Goal: Information Seeking & Learning: Learn about a topic

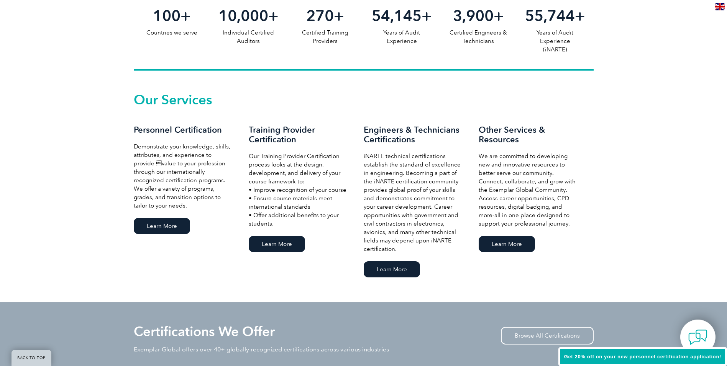
scroll to position [460, 0]
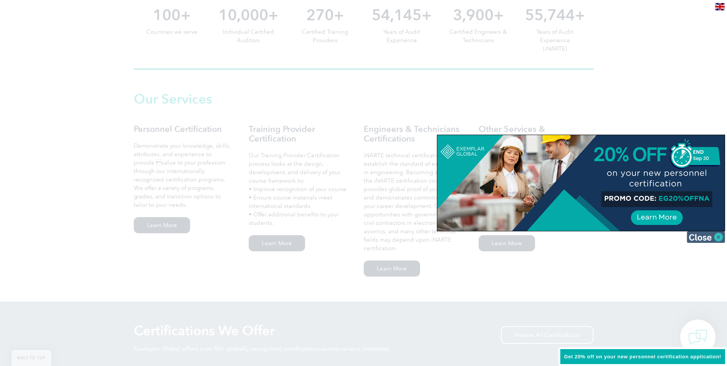
click at [715, 237] on img at bounding box center [706, 236] width 38 height 11
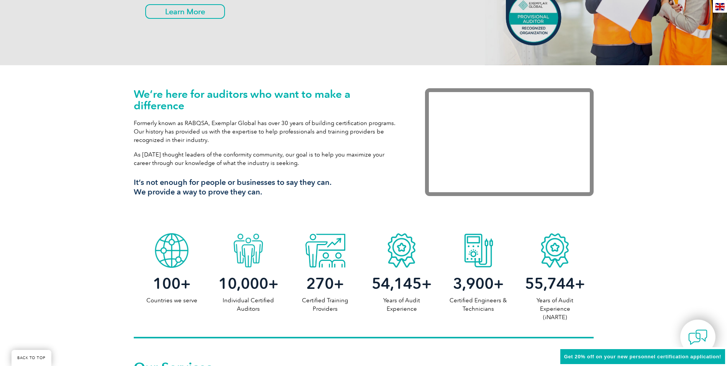
scroll to position [0, 0]
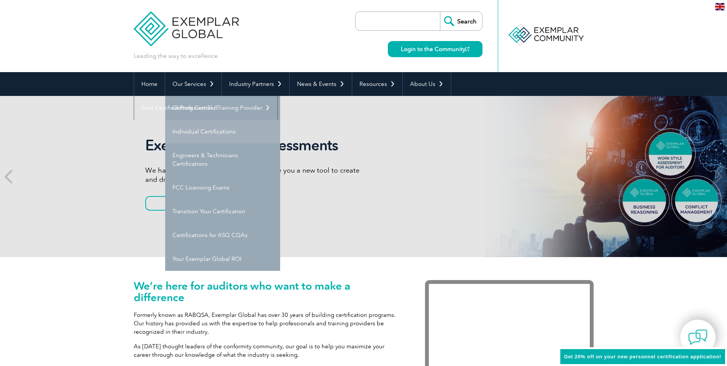
click at [203, 131] on link "Individual Certifications" at bounding box center [222, 132] width 115 height 24
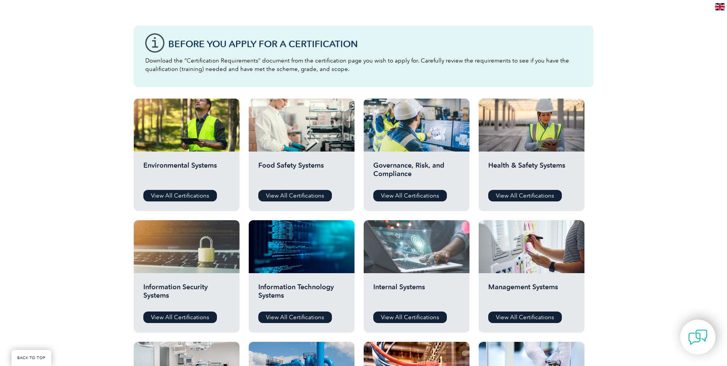
scroll to position [192, 0]
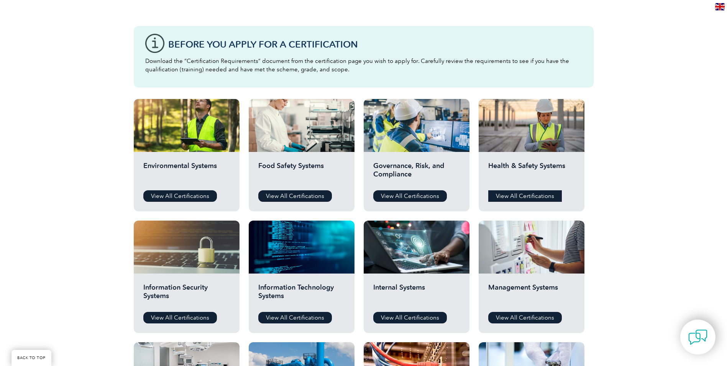
click at [536, 190] on link "View All Certifications" at bounding box center [525, 195] width 74 height 11
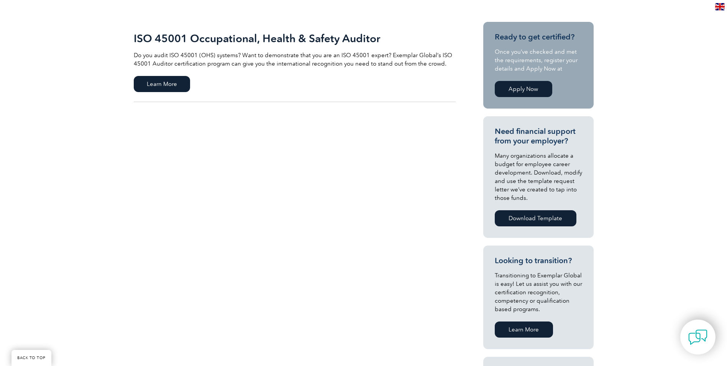
scroll to position [192, 0]
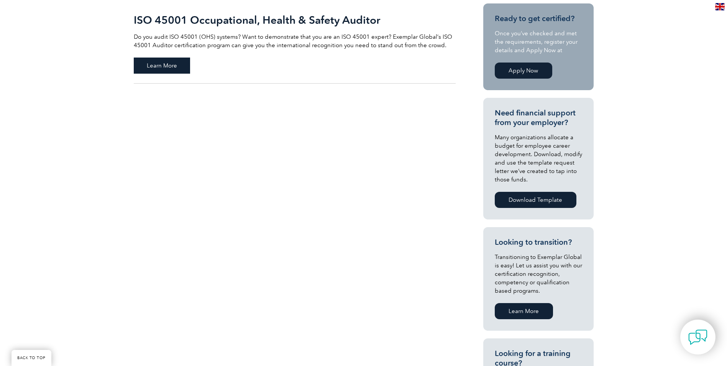
click at [184, 66] on span "Learn More" at bounding box center [162, 65] width 56 height 16
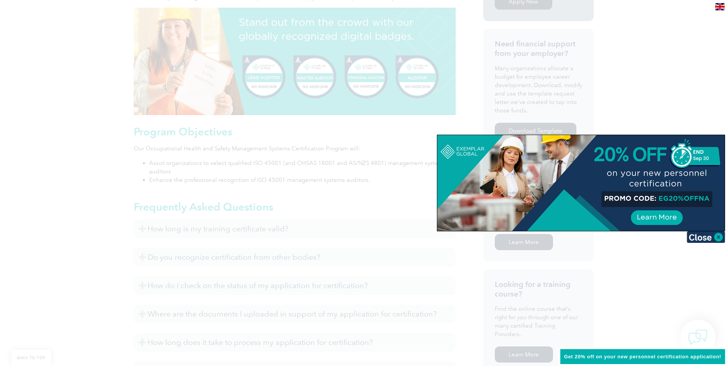
scroll to position [230, 0]
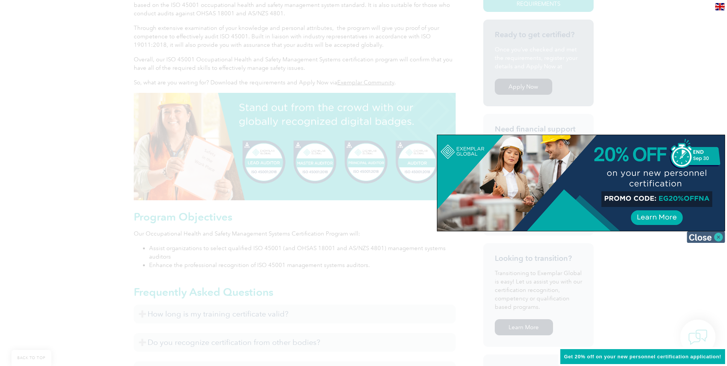
click at [710, 237] on img at bounding box center [706, 236] width 38 height 11
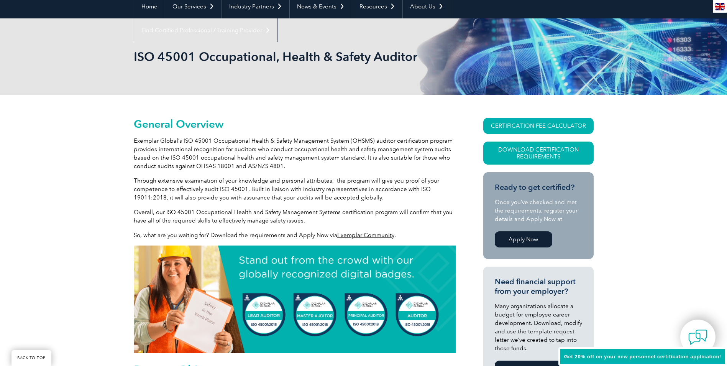
scroll to position [77, 0]
